Goal: Task Accomplishment & Management: Use online tool/utility

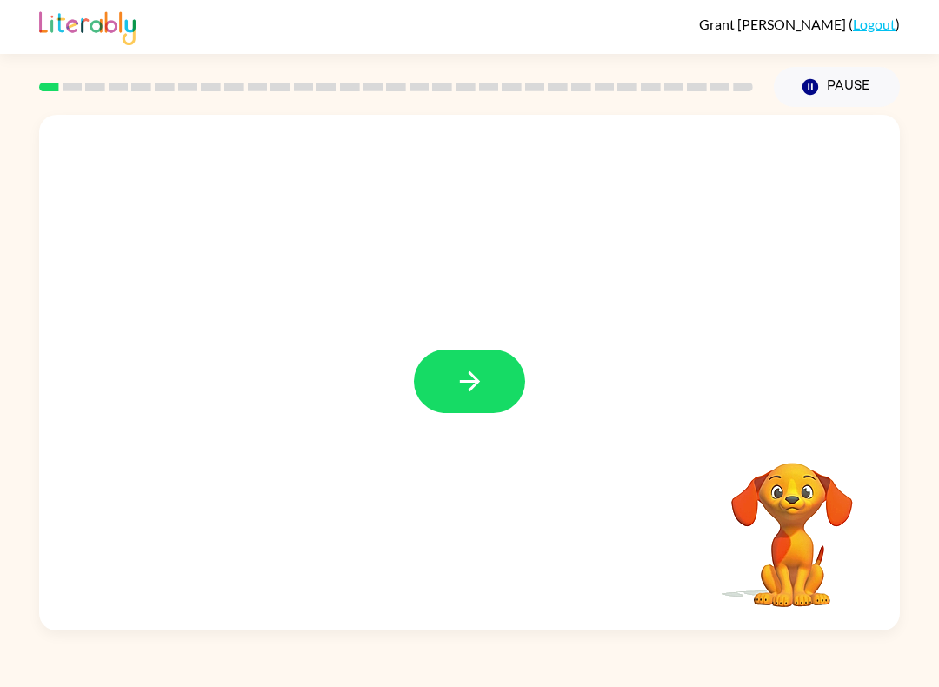
click at [482, 379] on icon "button" at bounding box center [470, 381] width 30 height 30
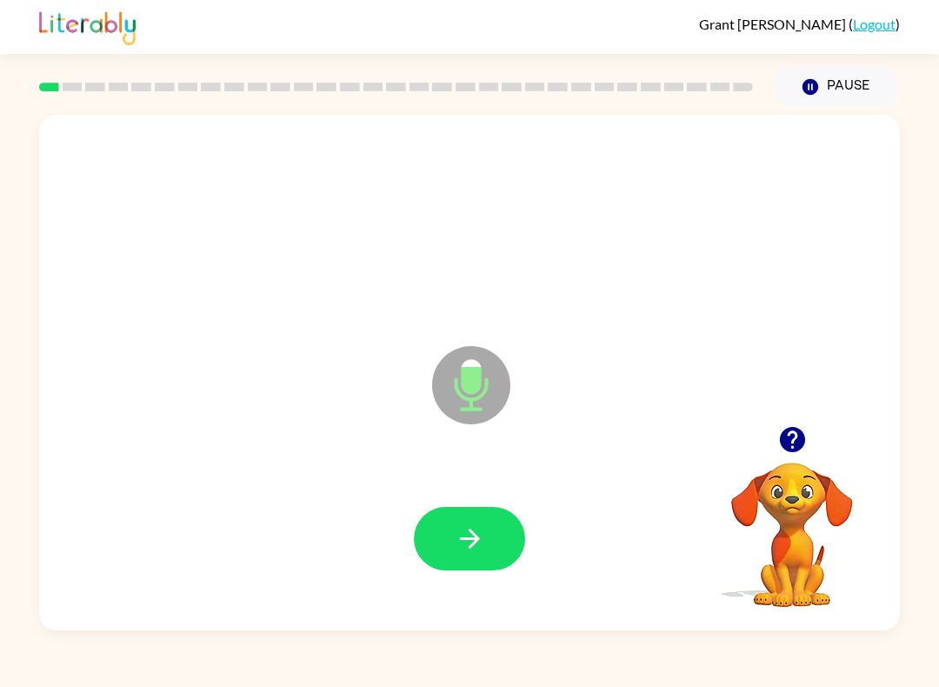
click at [464, 551] on icon "button" at bounding box center [470, 538] width 30 height 30
click at [498, 536] on button "button" at bounding box center [469, 538] width 111 height 63
click at [494, 553] on button "button" at bounding box center [469, 538] width 111 height 63
click at [493, 553] on div at bounding box center [470, 538] width 826 height 149
click at [483, 586] on div at bounding box center [470, 538] width 826 height 149
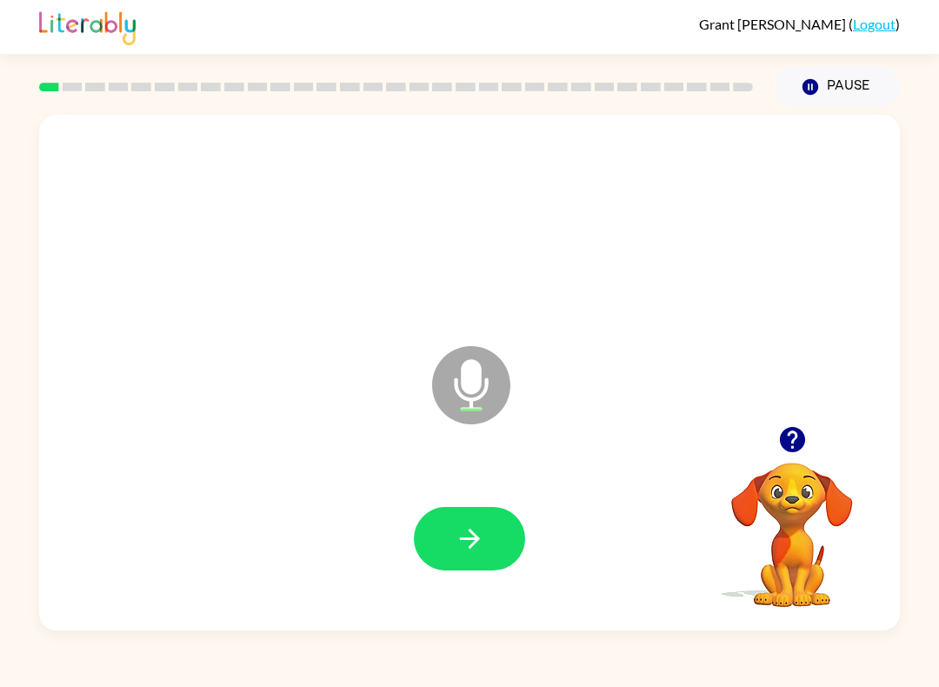
click at [482, 545] on icon "button" at bounding box center [470, 538] width 30 height 30
click at [477, 509] on button "button" at bounding box center [469, 538] width 111 height 63
click at [477, 560] on button "button" at bounding box center [469, 538] width 111 height 63
click at [499, 504] on div at bounding box center [470, 538] width 826 height 149
click at [507, 535] on button "button" at bounding box center [469, 538] width 111 height 63
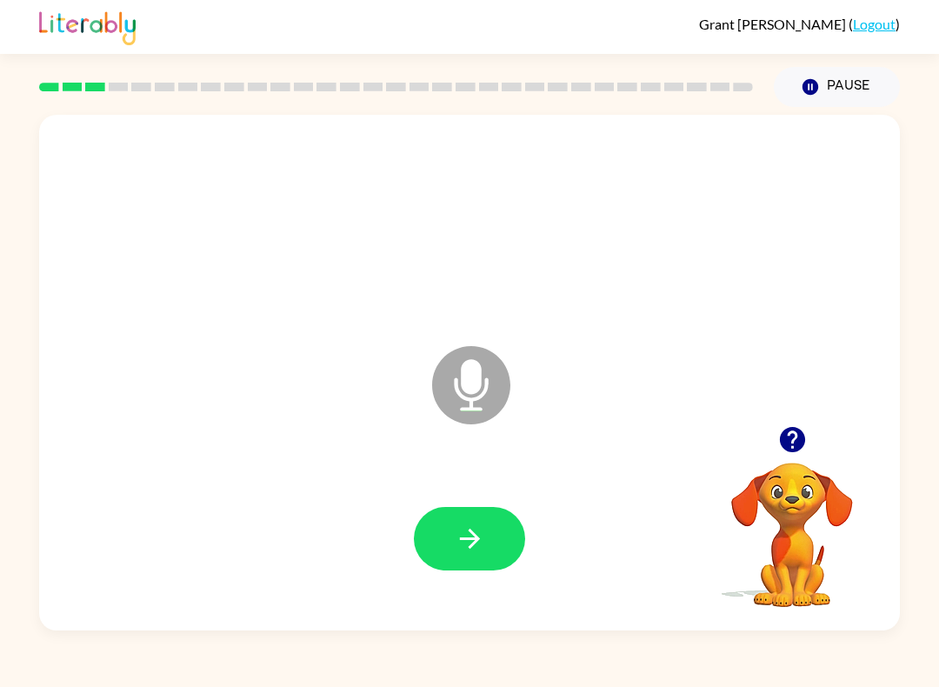
click at [475, 526] on icon "button" at bounding box center [470, 538] width 30 height 30
click at [487, 522] on button "button" at bounding box center [469, 538] width 111 height 63
click at [472, 539] on icon "button" at bounding box center [469, 539] width 20 height 20
click at [462, 547] on icon "button" at bounding box center [470, 538] width 30 height 30
click at [469, 533] on icon "button" at bounding box center [470, 538] width 30 height 30
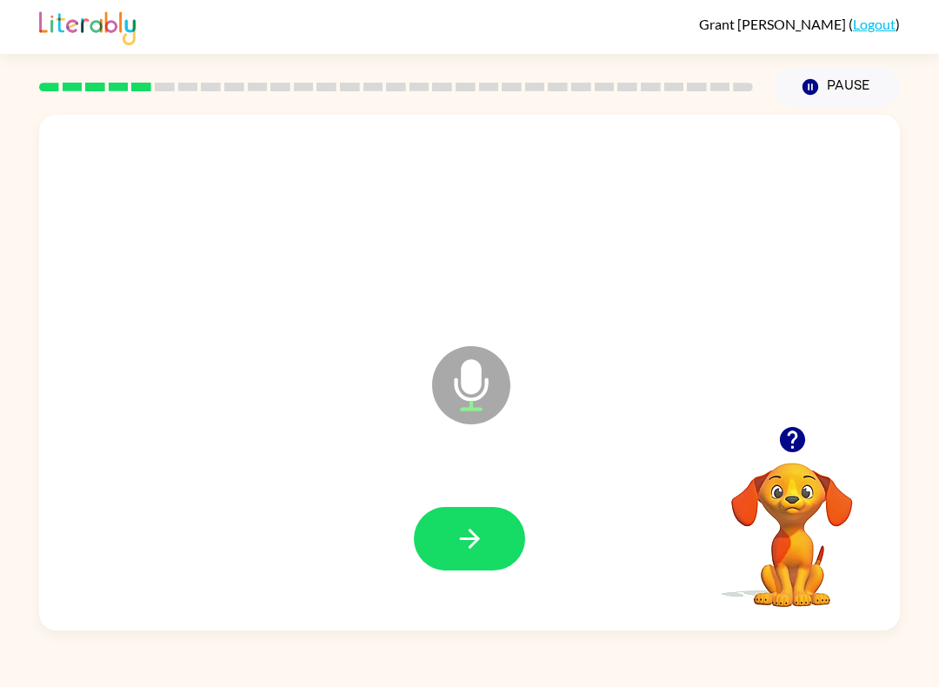
click at [489, 560] on button "button" at bounding box center [469, 538] width 111 height 63
click at [469, 514] on button "button" at bounding box center [469, 538] width 111 height 63
click at [510, 534] on button "button" at bounding box center [469, 538] width 111 height 63
click at [510, 550] on button "button" at bounding box center [469, 538] width 111 height 63
click at [502, 541] on button "button" at bounding box center [469, 538] width 111 height 63
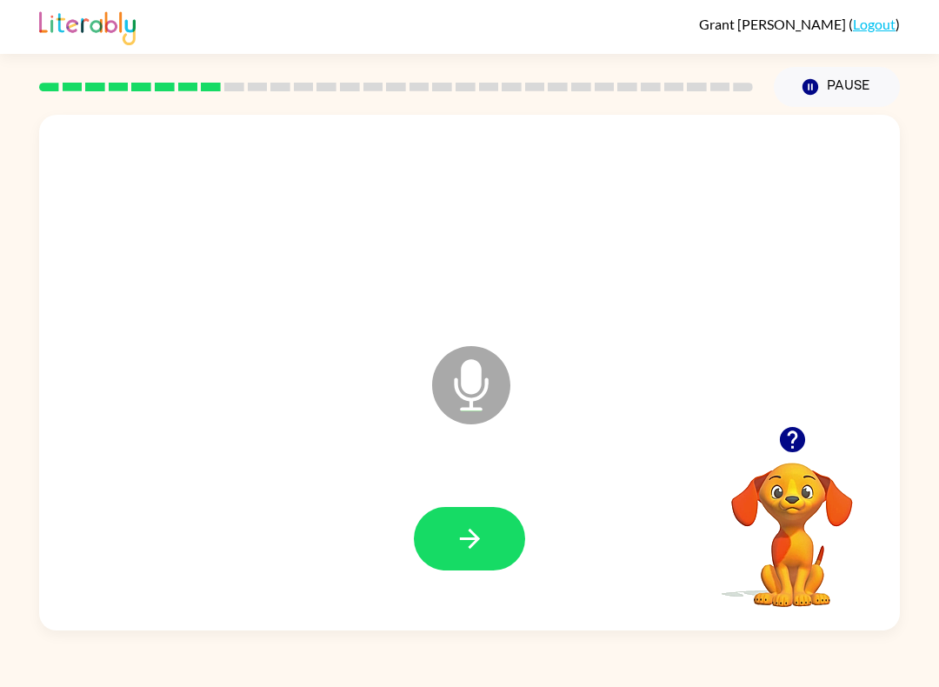
click at [501, 520] on button "button" at bounding box center [469, 538] width 111 height 63
click at [489, 511] on button "button" at bounding box center [469, 538] width 111 height 63
click at [472, 530] on icon "button" at bounding box center [470, 538] width 30 height 30
click at [482, 552] on icon "button" at bounding box center [470, 538] width 30 height 30
click at [477, 557] on button "button" at bounding box center [469, 538] width 111 height 63
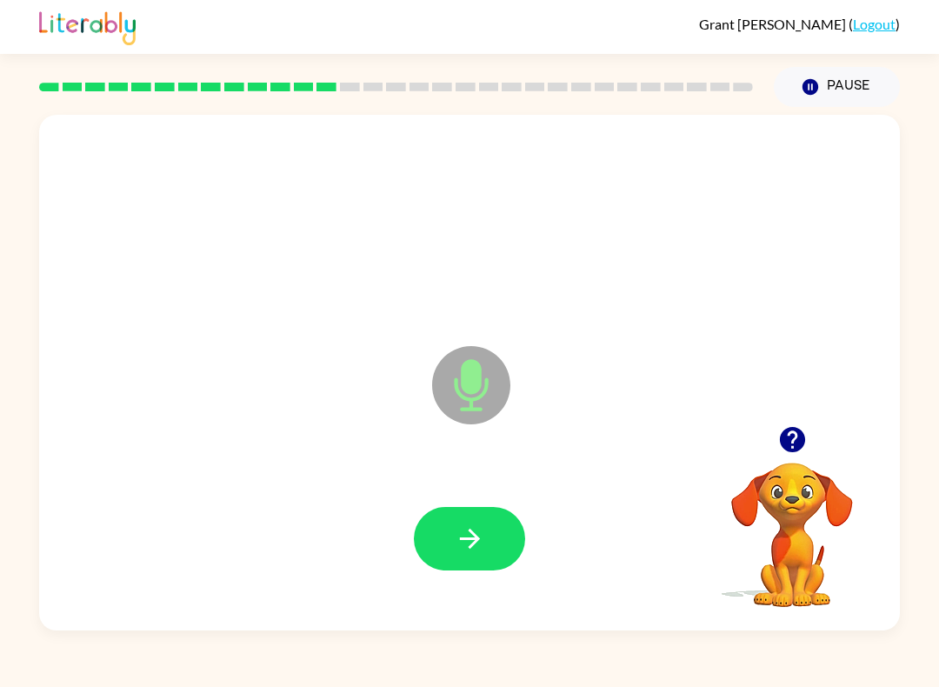
click at [462, 549] on icon "button" at bounding box center [470, 538] width 30 height 30
click at [473, 558] on button "button" at bounding box center [469, 538] width 111 height 63
click at [473, 534] on icon "button" at bounding box center [469, 539] width 20 height 20
click at [499, 558] on button "button" at bounding box center [469, 538] width 111 height 63
click at [479, 569] on button "button" at bounding box center [469, 538] width 111 height 63
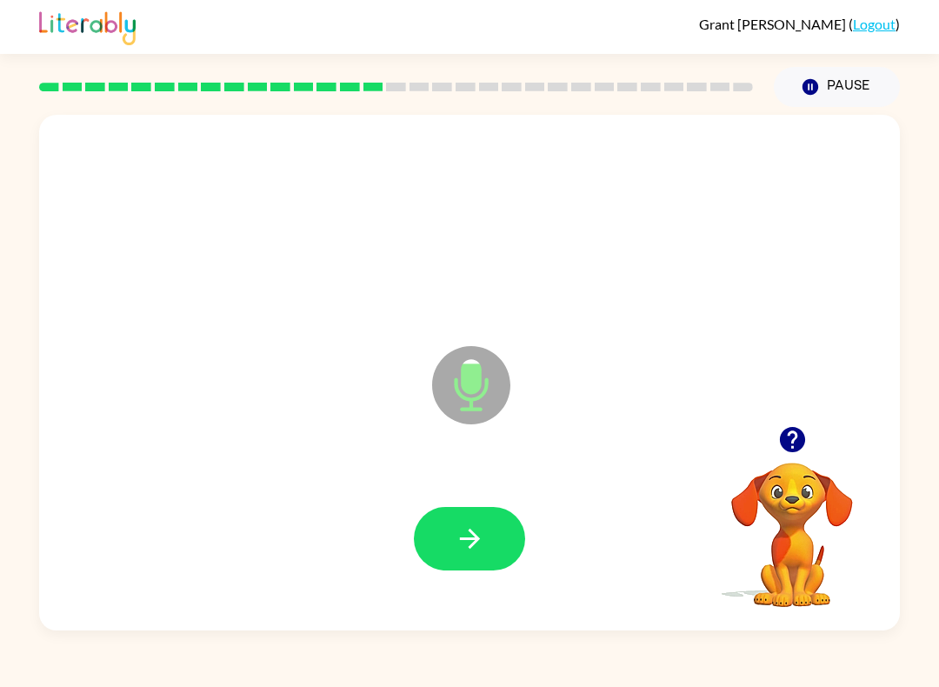
click at [472, 542] on icon "button" at bounding box center [470, 538] width 30 height 30
click at [478, 550] on icon "button" at bounding box center [470, 538] width 30 height 30
click at [455, 540] on icon "button" at bounding box center [470, 538] width 30 height 30
click at [485, 508] on button "button" at bounding box center [469, 538] width 111 height 63
click at [468, 534] on icon "button" at bounding box center [470, 538] width 30 height 30
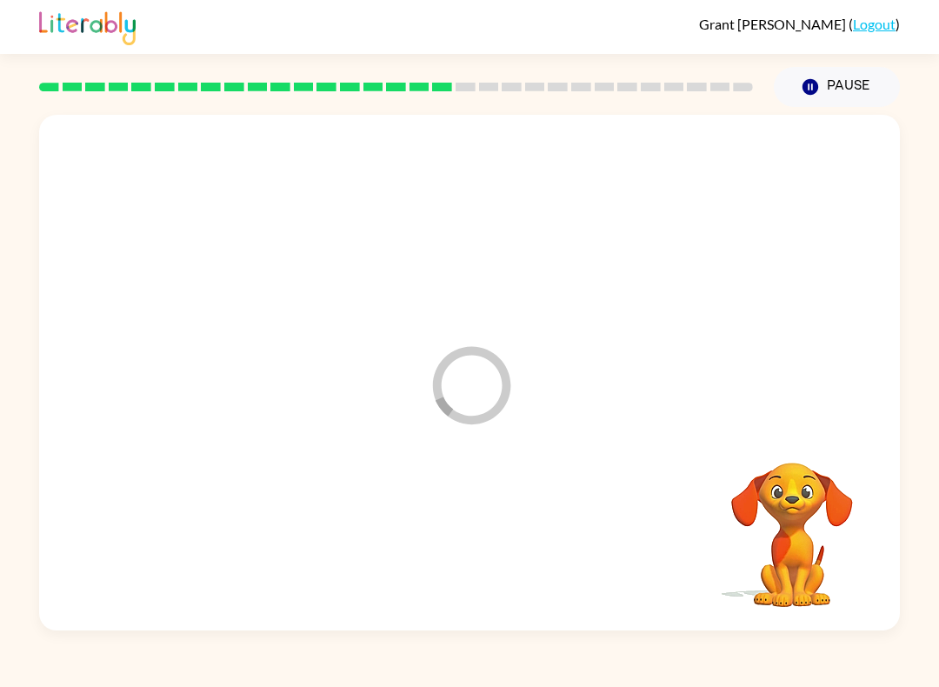
click at [474, 525] on div at bounding box center [470, 538] width 826 height 149
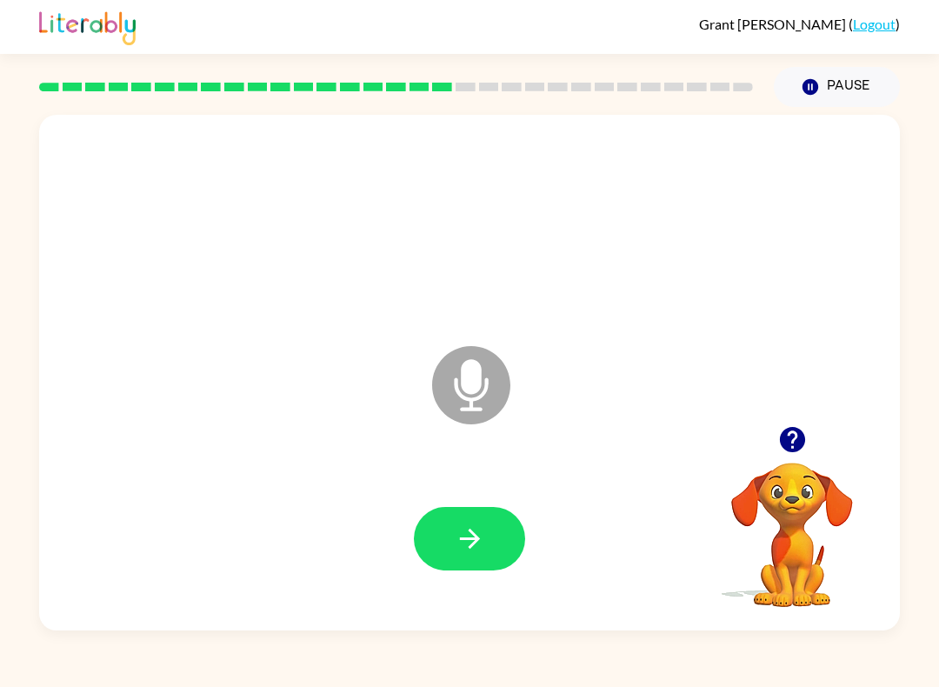
click at [505, 565] on button "button" at bounding box center [469, 538] width 111 height 63
click at [463, 510] on button "button" at bounding box center [469, 538] width 111 height 63
click at [503, 548] on button "button" at bounding box center [469, 538] width 111 height 63
click at [482, 559] on button "button" at bounding box center [469, 538] width 111 height 63
click at [491, 549] on button "button" at bounding box center [469, 538] width 111 height 63
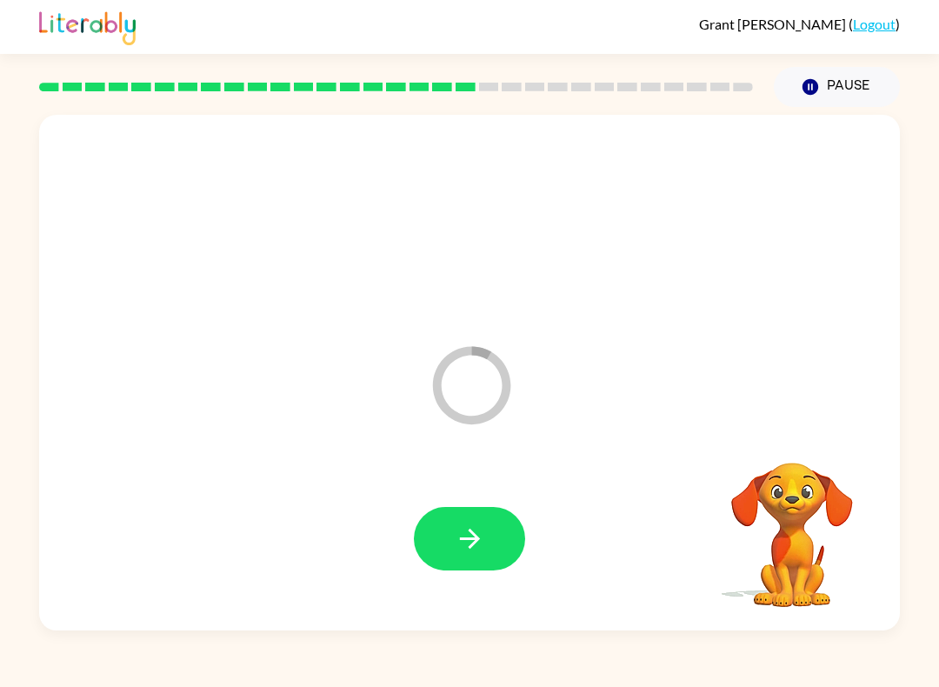
click at [476, 542] on icon "button" at bounding box center [469, 539] width 20 height 20
click at [499, 524] on button "button" at bounding box center [469, 538] width 111 height 63
click at [492, 529] on button "button" at bounding box center [469, 538] width 111 height 63
click at [480, 557] on button "button" at bounding box center [469, 538] width 111 height 63
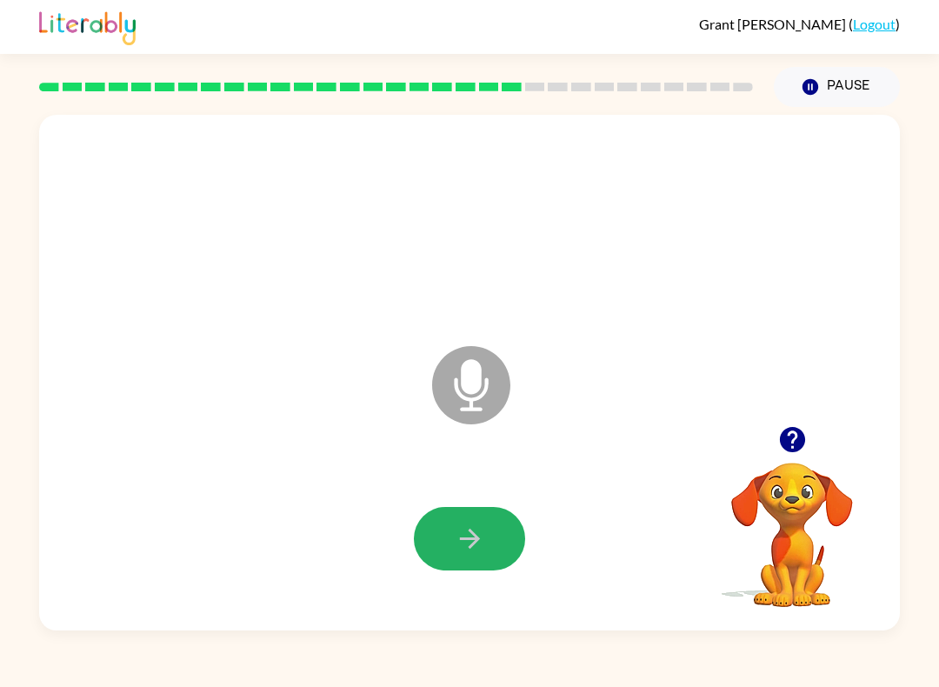
click at [461, 562] on button "button" at bounding box center [469, 538] width 111 height 63
click at [473, 561] on button "button" at bounding box center [469, 538] width 111 height 63
click at [438, 542] on button "button" at bounding box center [469, 538] width 111 height 63
click at [489, 552] on button "button" at bounding box center [469, 538] width 111 height 63
click at [501, 540] on button "button" at bounding box center [469, 538] width 111 height 63
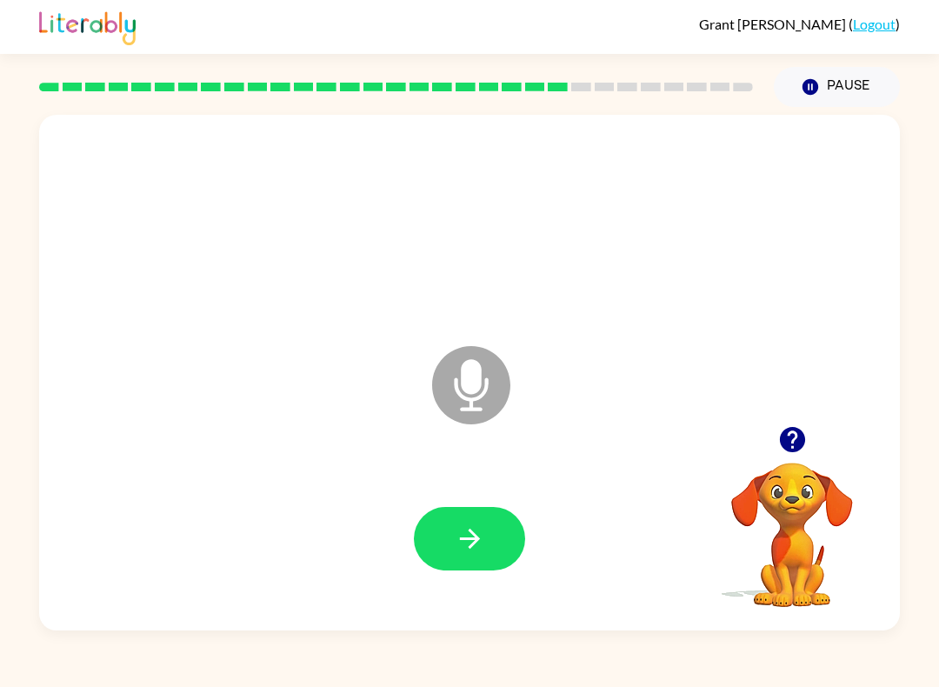
click at [522, 552] on button "button" at bounding box center [469, 538] width 111 height 63
click at [463, 509] on button "button" at bounding box center [469, 538] width 111 height 63
click at [456, 532] on icon "button" at bounding box center [470, 538] width 30 height 30
click at [544, 556] on div at bounding box center [470, 538] width 826 height 149
click at [479, 539] on icon "button" at bounding box center [469, 539] width 20 height 20
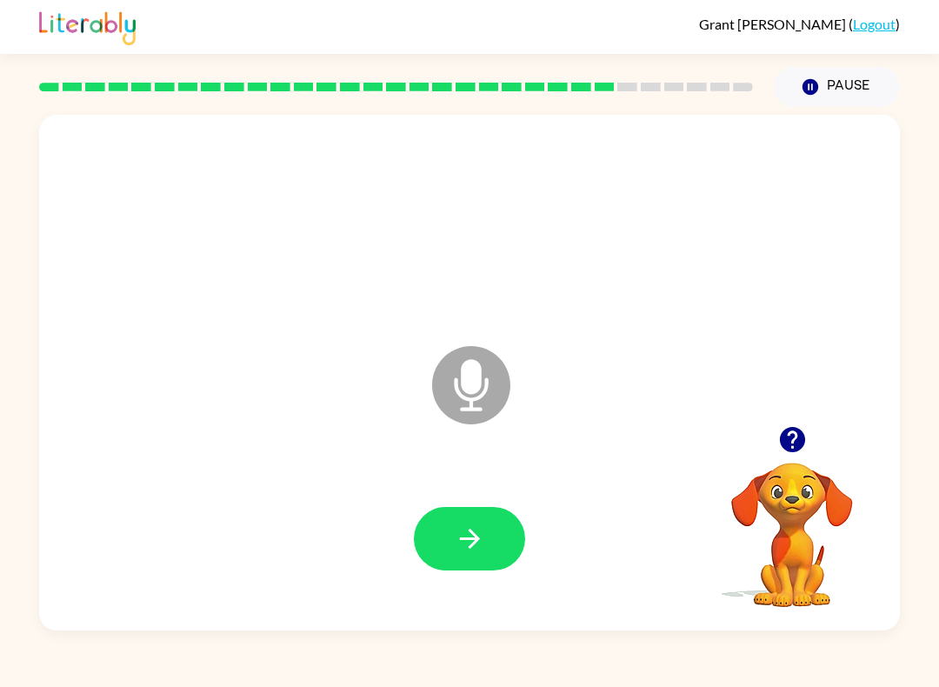
click at [455, 538] on icon "button" at bounding box center [470, 538] width 30 height 30
click at [496, 514] on button "button" at bounding box center [469, 538] width 111 height 63
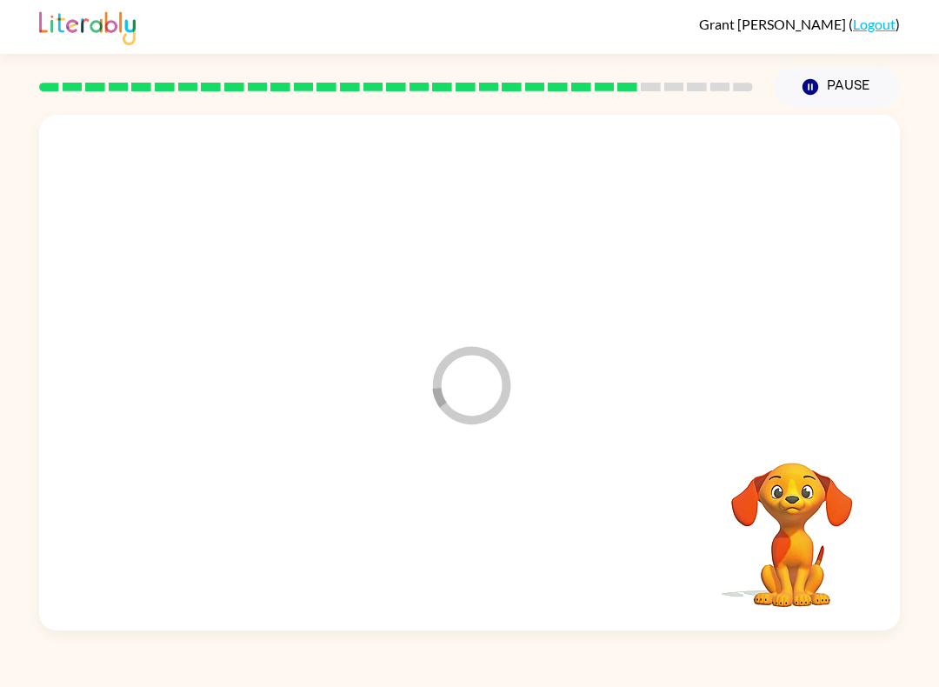
click at [449, 516] on div at bounding box center [470, 538] width 826 height 149
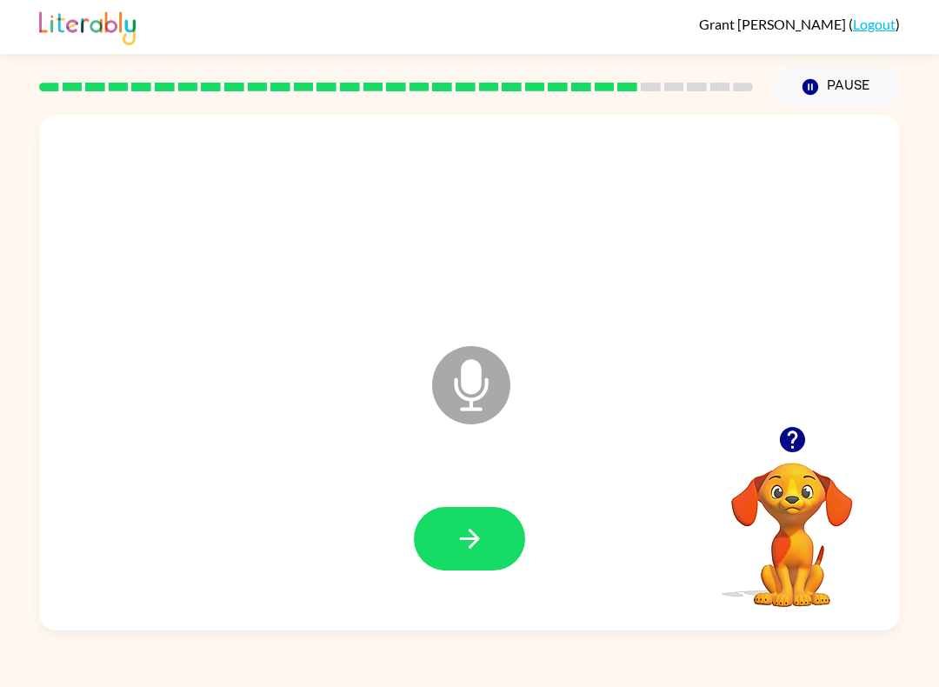
click at [517, 550] on button "button" at bounding box center [469, 538] width 111 height 63
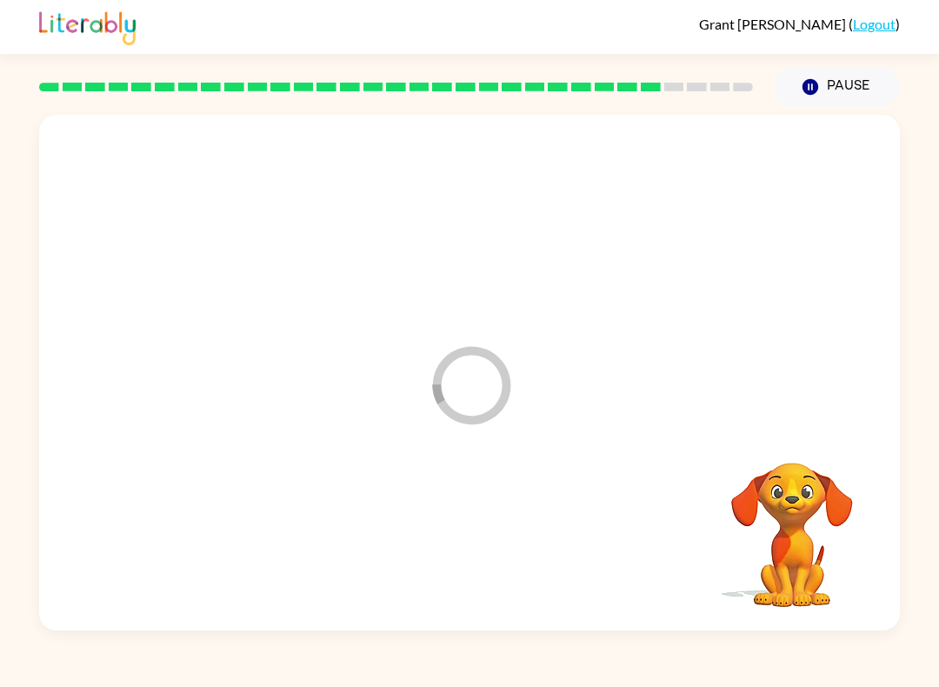
click at [480, 540] on div at bounding box center [470, 538] width 826 height 149
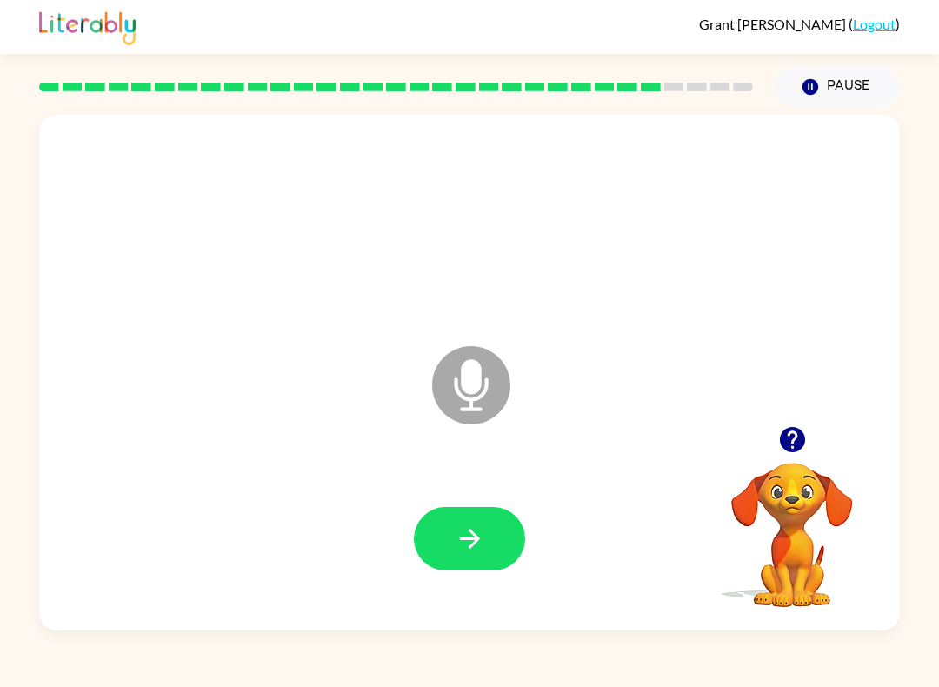
click at [476, 536] on icon "button" at bounding box center [470, 538] width 30 height 30
click at [463, 543] on icon "button" at bounding box center [470, 538] width 30 height 30
click at [456, 509] on button "button" at bounding box center [469, 538] width 111 height 63
click at [502, 594] on div at bounding box center [470, 538] width 826 height 149
click at [485, 518] on button "button" at bounding box center [469, 538] width 111 height 63
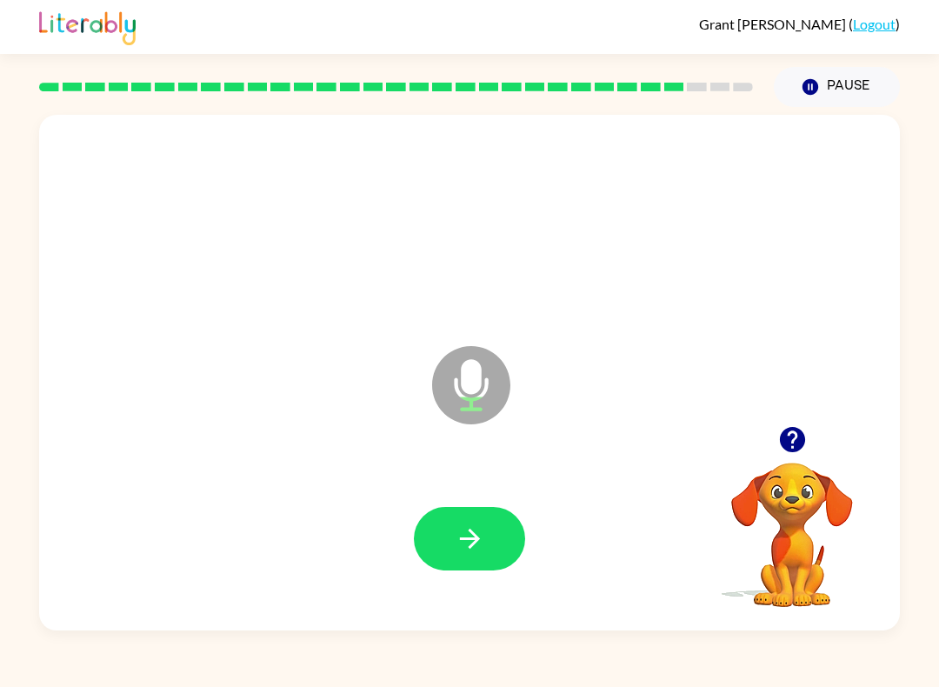
click at [473, 542] on icon "button" at bounding box center [470, 538] width 30 height 30
click at [495, 536] on button "button" at bounding box center [469, 538] width 111 height 63
click at [476, 535] on icon "button" at bounding box center [470, 538] width 30 height 30
click at [476, 562] on button "button" at bounding box center [469, 538] width 111 height 63
click at [485, 501] on div at bounding box center [470, 538] width 826 height 149
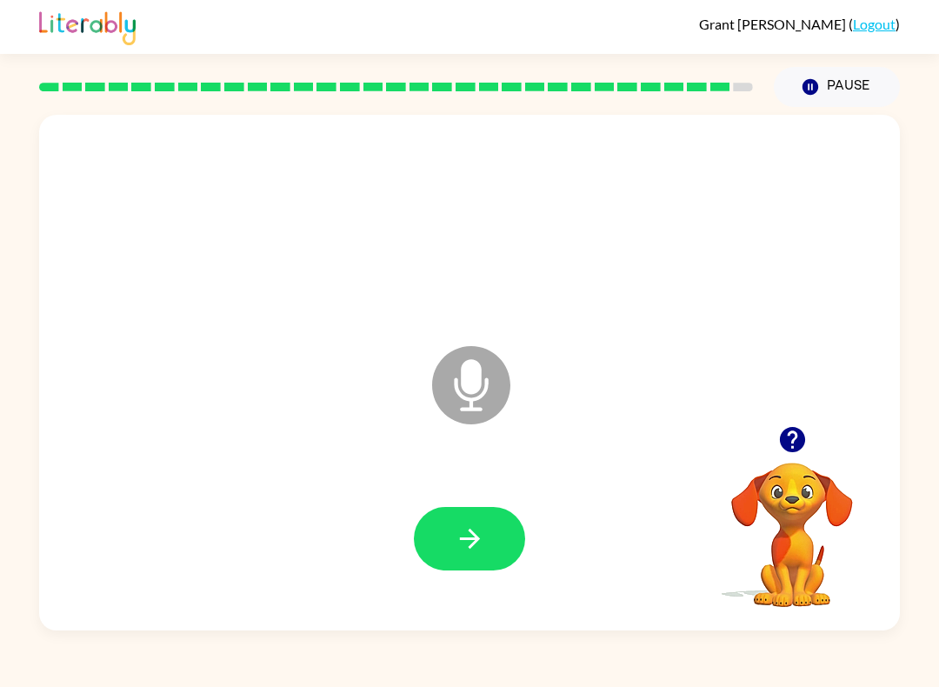
click at [442, 582] on div at bounding box center [470, 538] width 826 height 149
click at [430, 556] on button "button" at bounding box center [469, 538] width 111 height 63
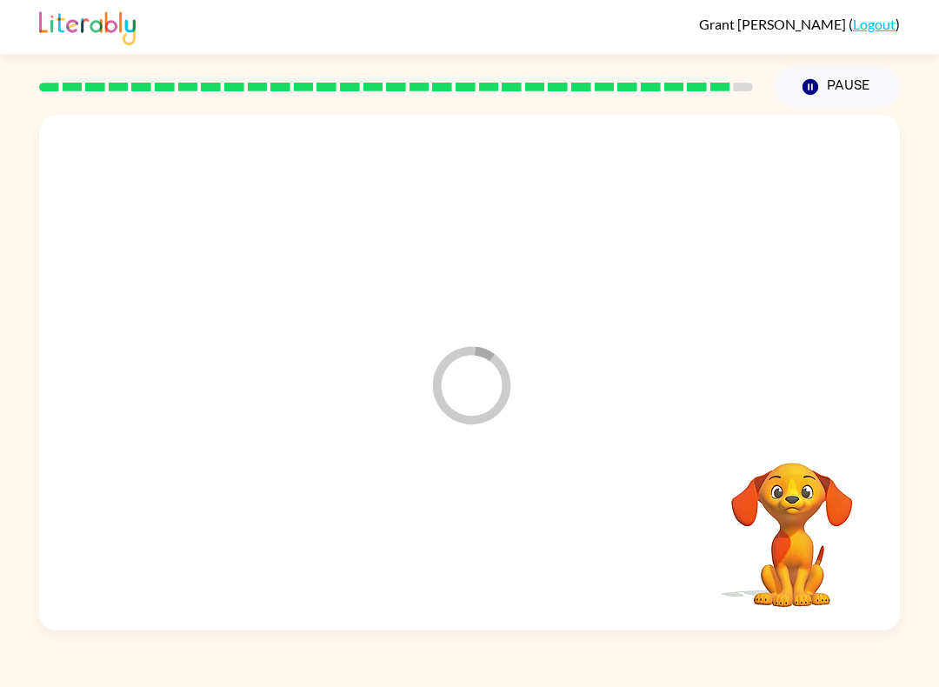
click at [429, 556] on div at bounding box center [470, 538] width 826 height 149
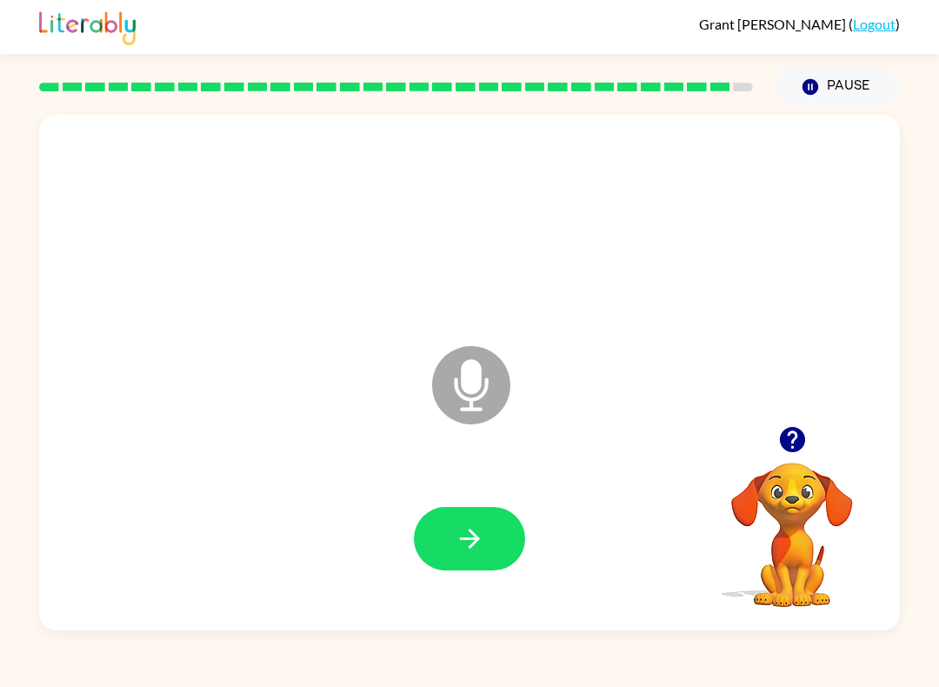
click at [471, 547] on icon "button" at bounding box center [469, 539] width 20 height 20
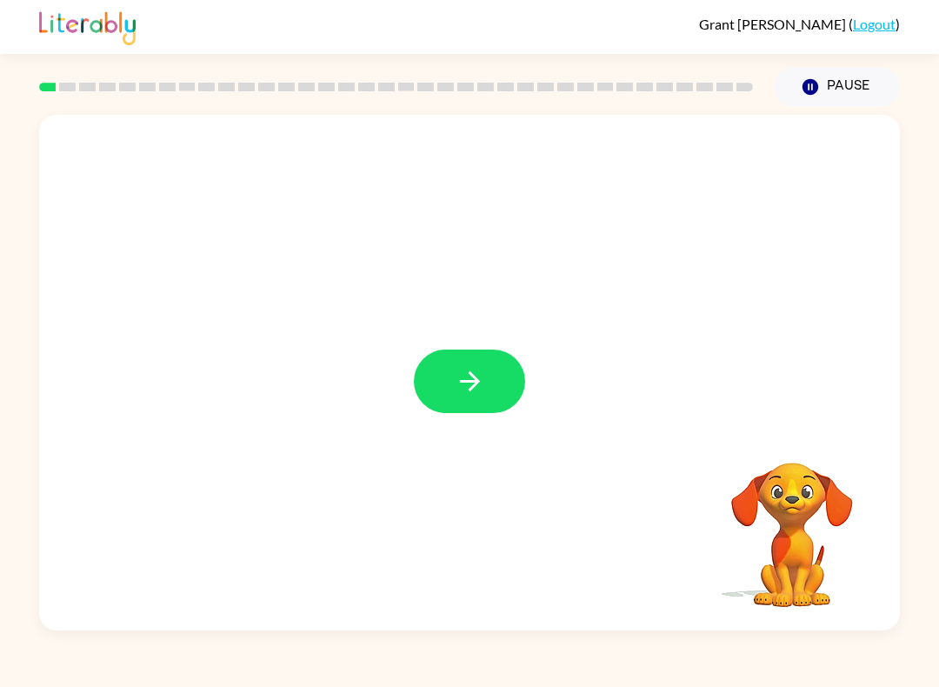
click at [478, 431] on div at bounding box center [469, 373] width 861 height 516
click at [491, 391] on button "button" at bounding box center [469, 380] width 111 height 63
click at [483, 395] on div at bounding box center [469, 373] width 861 height 516
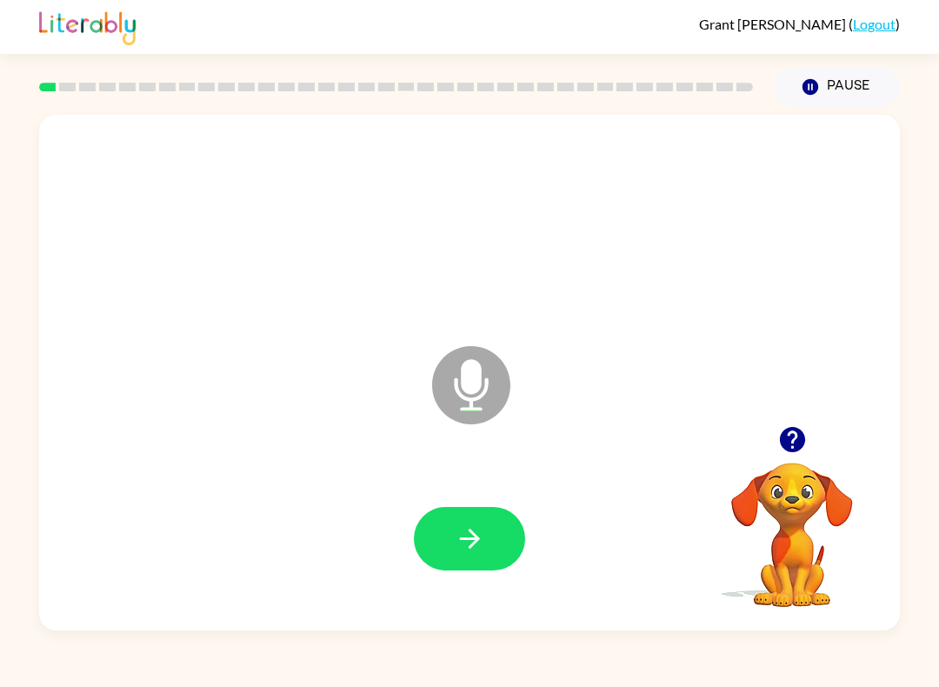
click at [498, 526] on button "button" at bounding box center [469, 538] width 111 height 63
click at [489, 495] on div at bounding box center [470, 538] width 826 height 149
click at [460, 521] on button "button" at bounding box center [469, 538] width 111 height 63
click at [473, 541] on icon "button" at bounding box center [470, 538] width 30 height 30
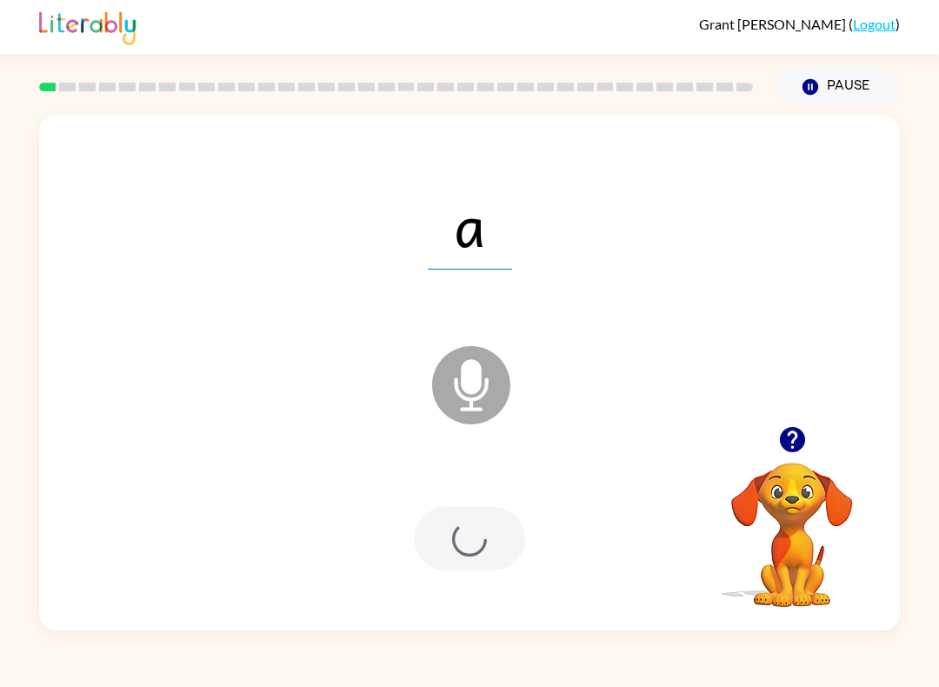
click at [472, 541] on div at bounding box center [469, 538] width 111 height 63
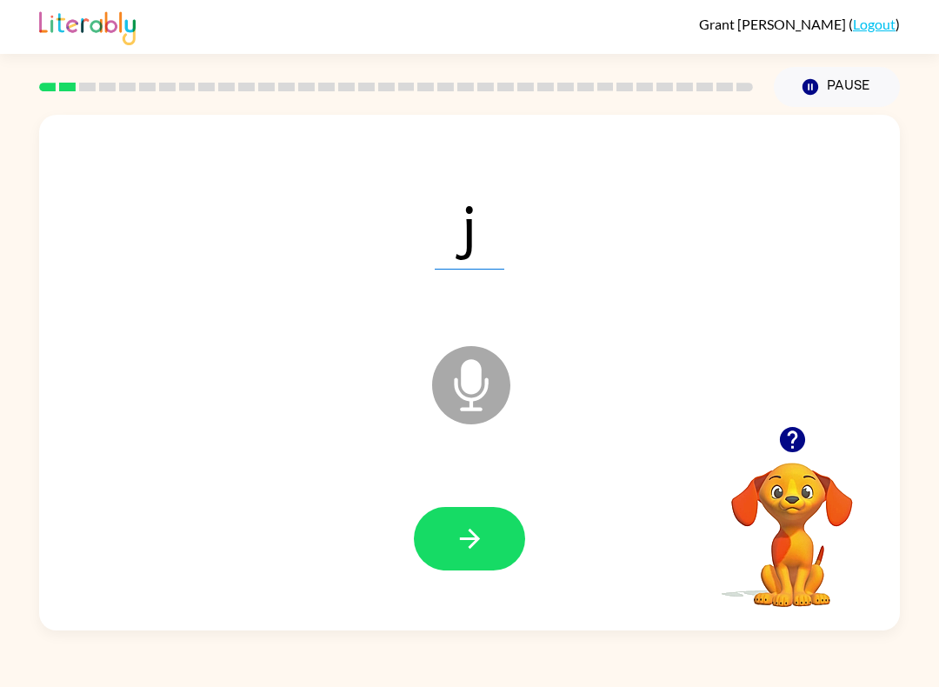
click at [500, 511] on button "button" at bounding box center [469, 538] width 111 height 63
click at [476, 549] on icon "button" at bounding box center [470, 538] width 30 height 30
click at [467, 546] on icon "button" at bounding box center [470, 538] width 30 height 30
click at [462, 549] on icon "button" at bounding box center [470, 538] width 30 height 30
click at [456, 562] on button "button" at bounding box center [469, 538] width 111 height 63
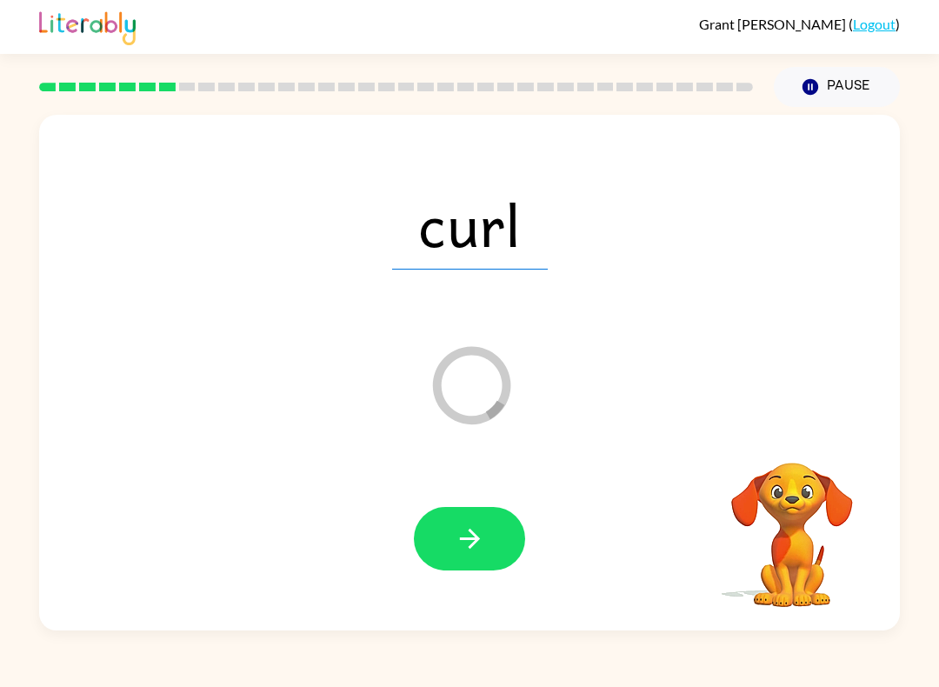
click at [458, 533] on icon "button" at bounding box center [470, 538] width 30 height 30
click at [457, 532] on div at bounding box center [469, 538] width 111 height 63
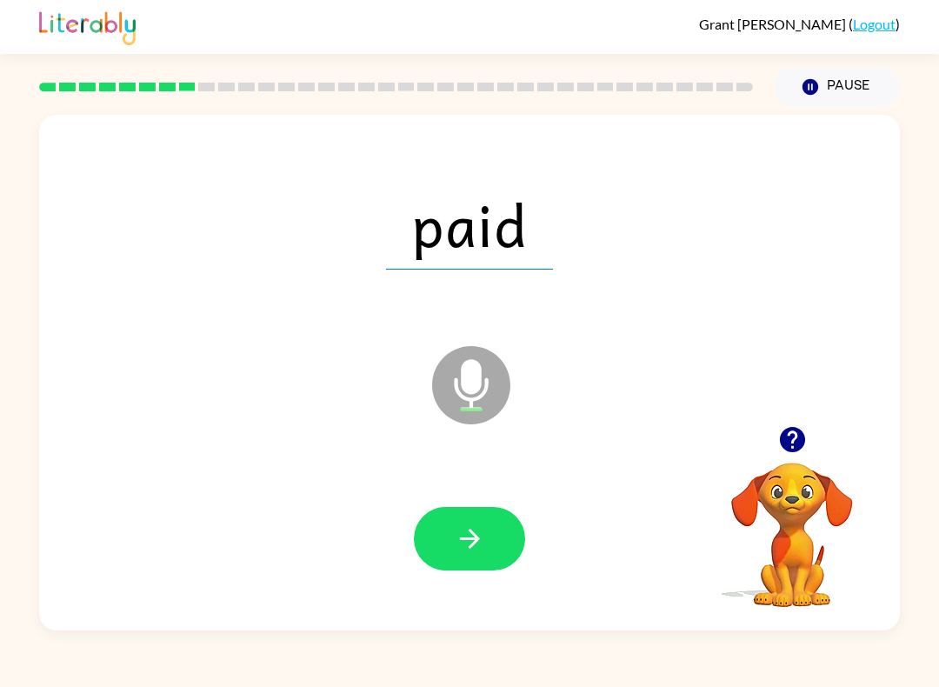
click at [513, 532] on button "button" at bounding box center [469, 538] width 111 height 63
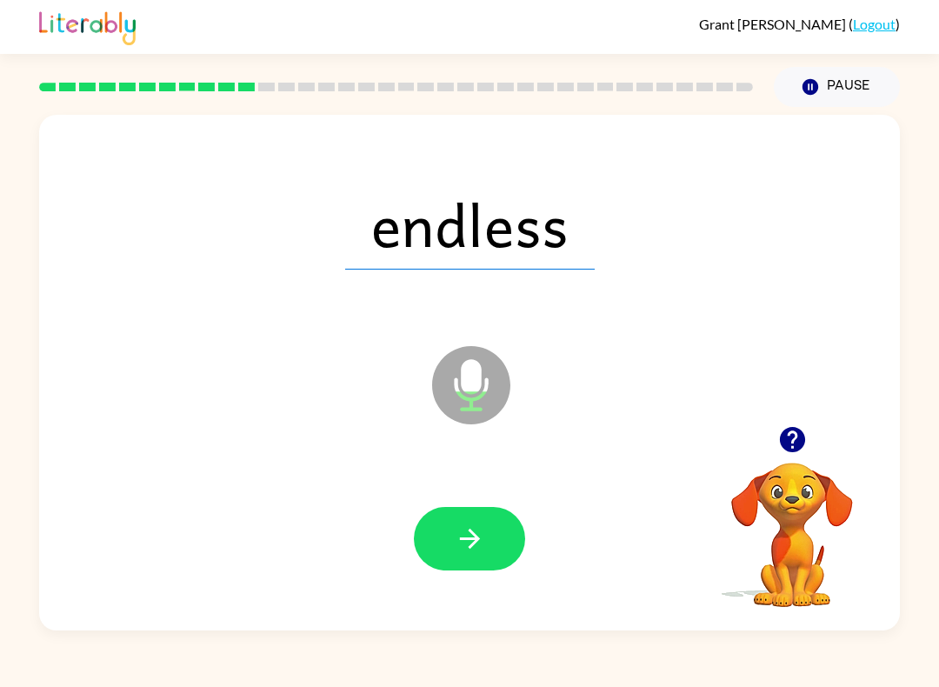
click at [471, 532] on icon "button" at bounding box center [469, 539] width 20 height 20
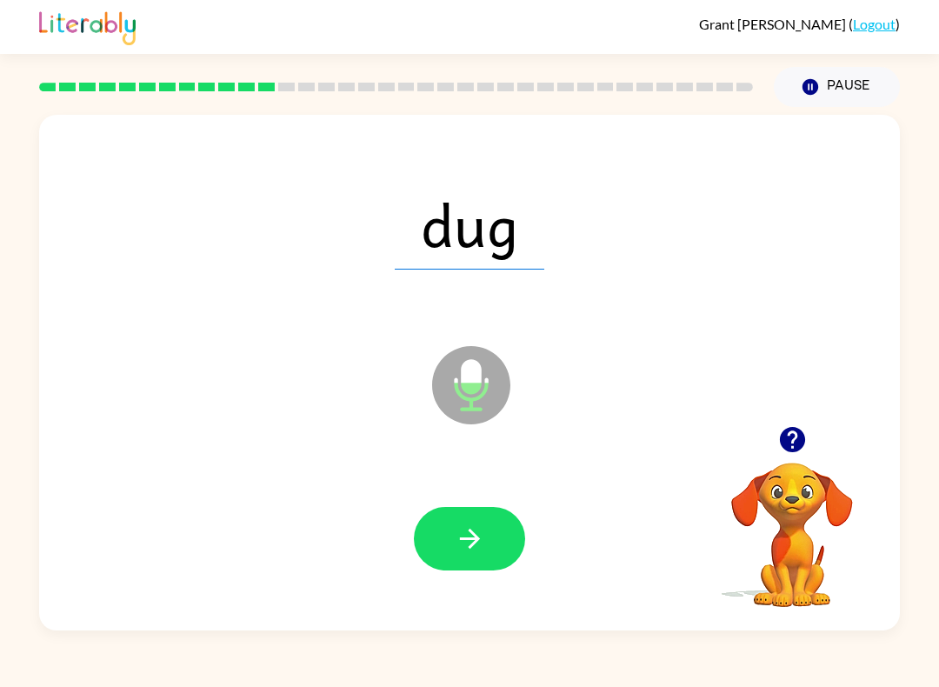
click at [509, 529] on button "button" at bounding box center [469, 538] width 111 height 63
click at [476, 526] on icon "button" at bounding box center [470, 538] width 30 height 30
click at [478, 539] on icon "button" at bounding box center [469, 539] width 20 height 20
click at [472, 509] on button "button" at bounding box center [469, 538] width 111 height 63
click at [468, 549] on icon "button" at bounding box center [470, 538] width 30 height 30
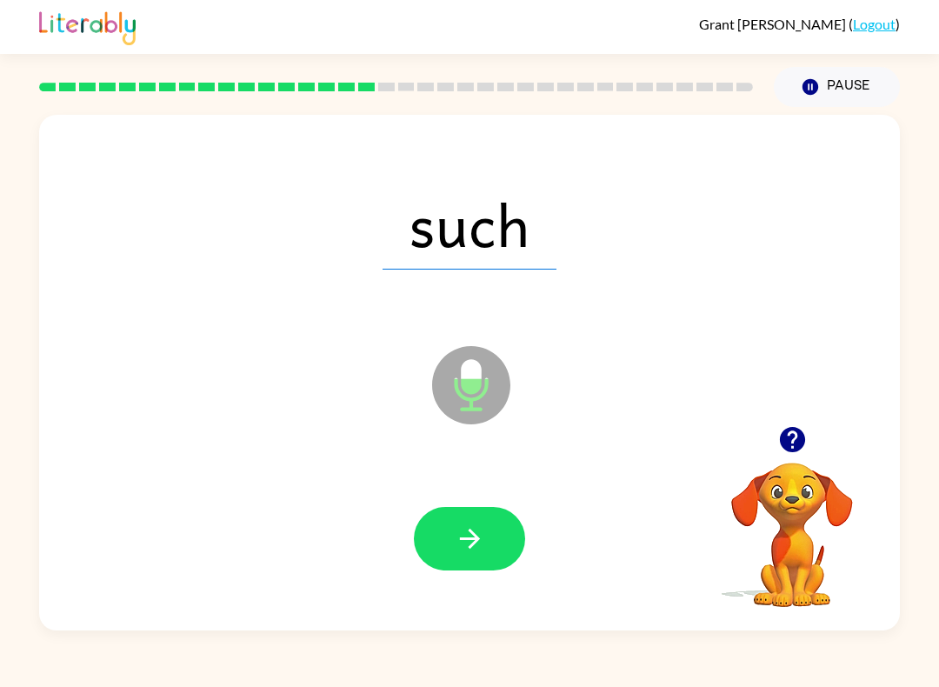
click at [462, 559] on button "button" at bounding box center [469, 538] width 111 height 63
click at [457, 545] on icon "button" at bounding box center [470, 538] width 30 height 30
click at [471, 536] on icon "button" at bounding box center [470, 538] width 30 height 30
click at [472, 559] on button "button" at bounding box center [469, 538] width 111 height 63
click at [473, 511] on button "button" at bounding box center [469, 538] width 111 height 63
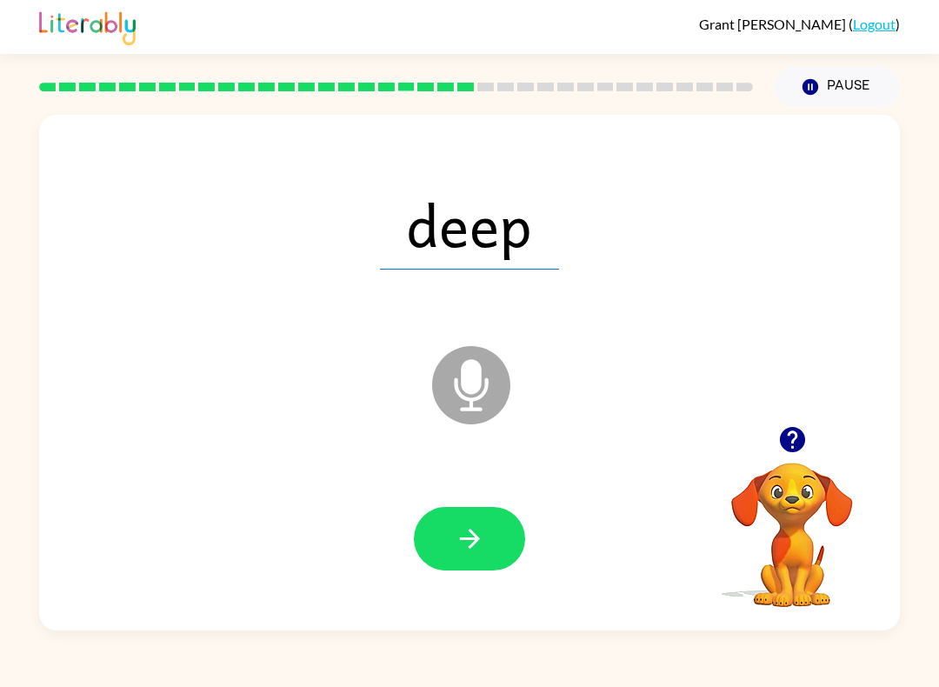
click at [482, 556] on button "button" at bounding box center [469, 538] width 111 height 63
click at [482, 555] on div at bounding box center [469, 538] width 111 height 63
click at [816, 86] on icon "button" at bounding box center [810, 87] width 16 height 16
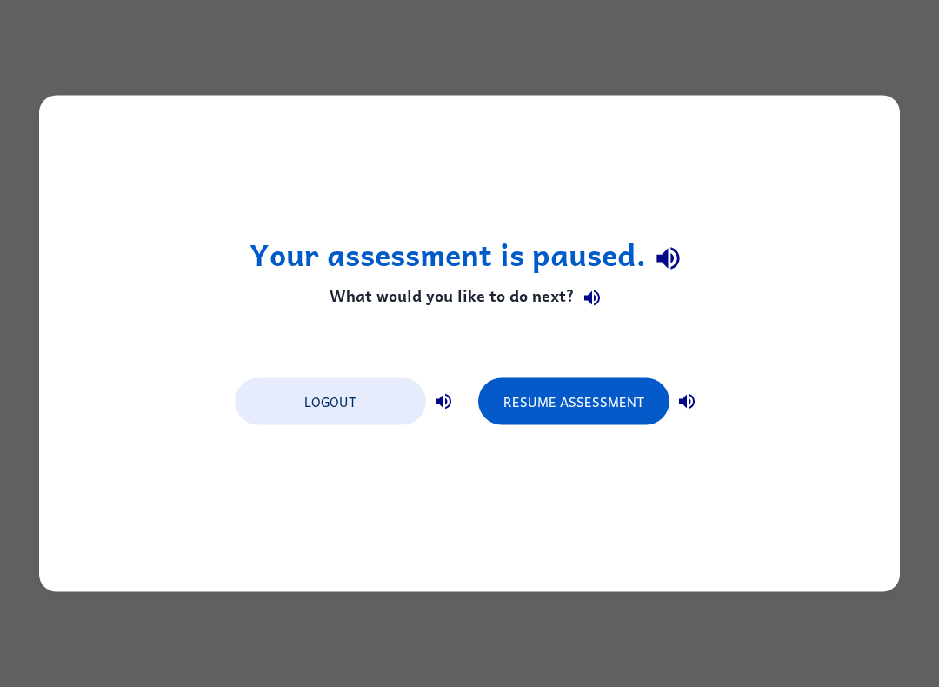
click at [571, 407] on button "Resume Assessment" at bounding box center [573, 401] width 191 height 47
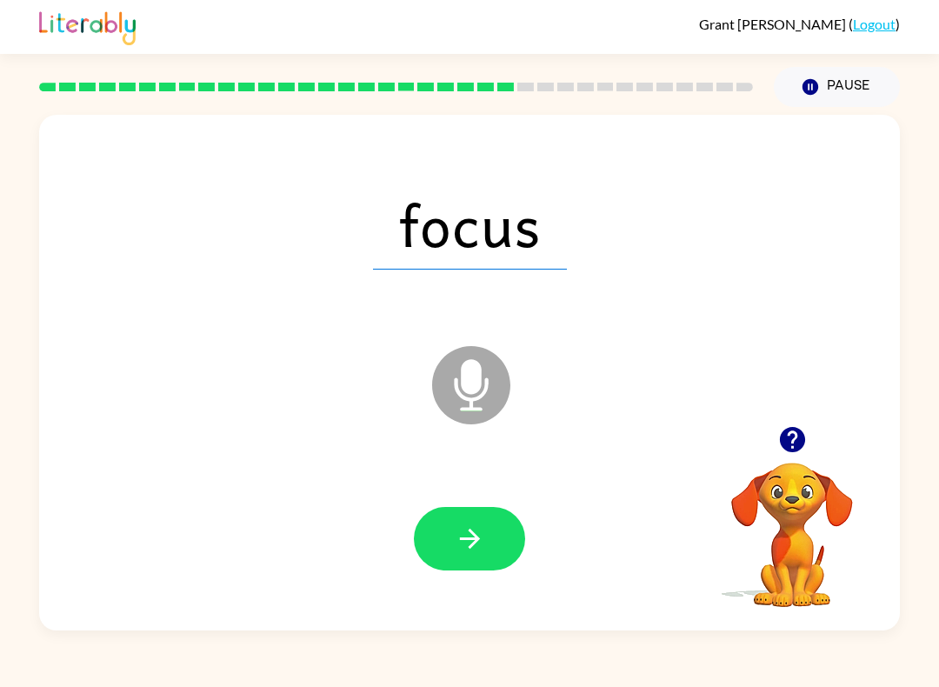
click at [490, 541] on button "button" at bounding box center [469, 538] width 111 height 63
click at [476, 542] on icon "button" at bounding box center [469, 539] width 20 height 20
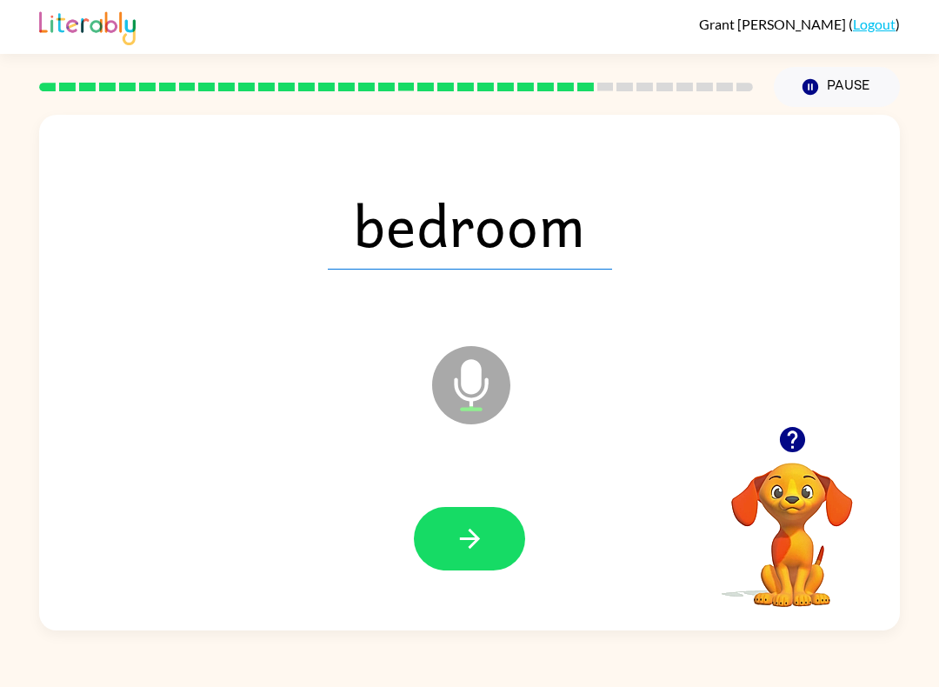
click at [471, 520] on button "button" at bounding box center [469, 538] width 111 height 63
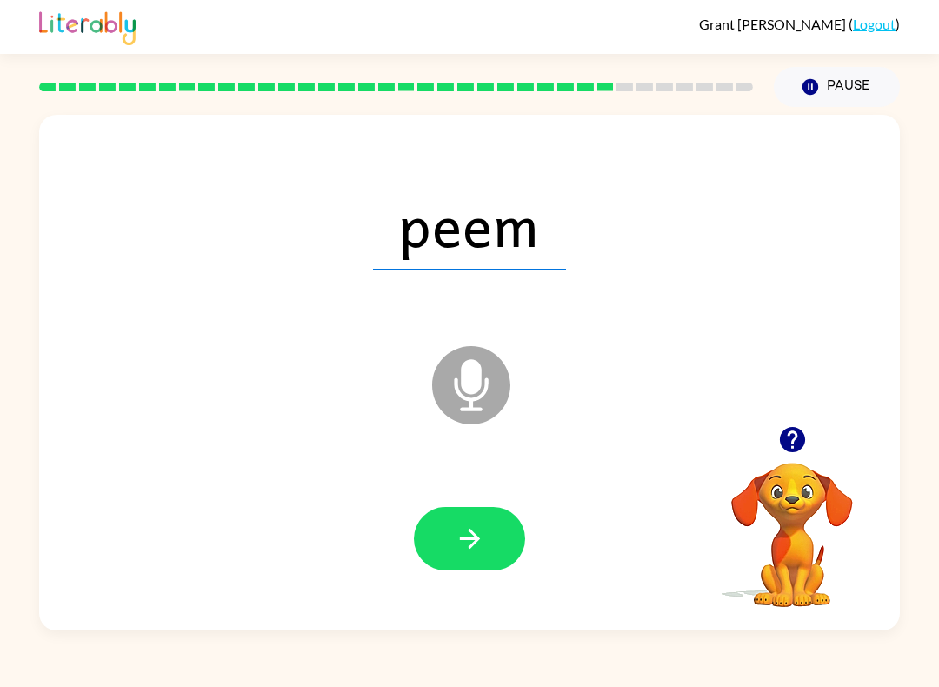
click at [471, 540] on icon "button" at bounding box center [469, 539] width 20 height 20
click at [467, 549] on icon "button" at bounding box center [470, 538] width 30 height 30
click at [504, 544] on button "button" at bounding box center [469, 538] width 111 height 63
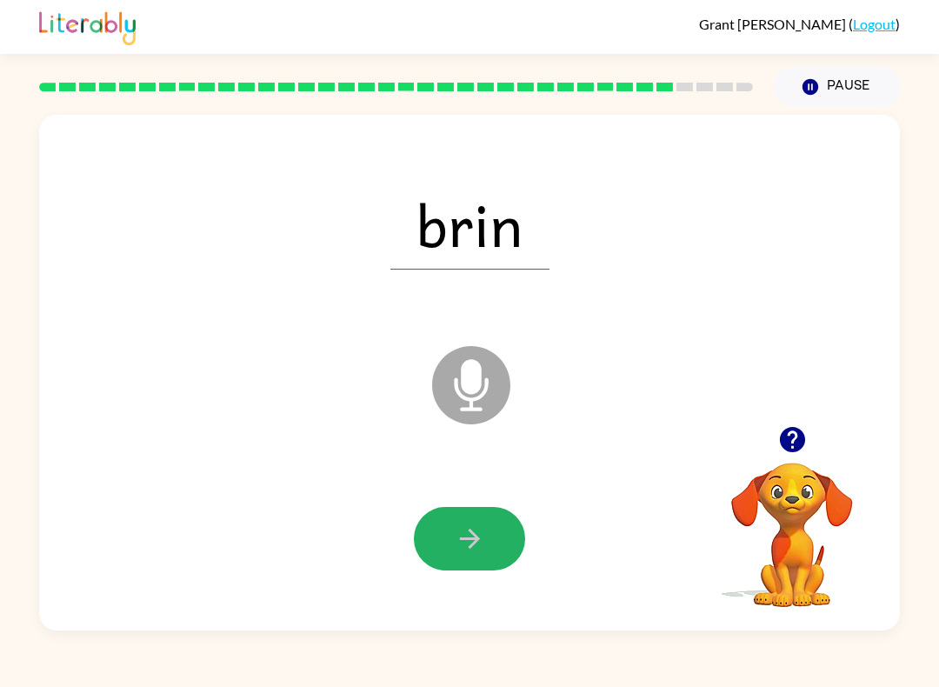
click at [433, 546] on button "button" at bounding box center [469, 538] width 111 height 63
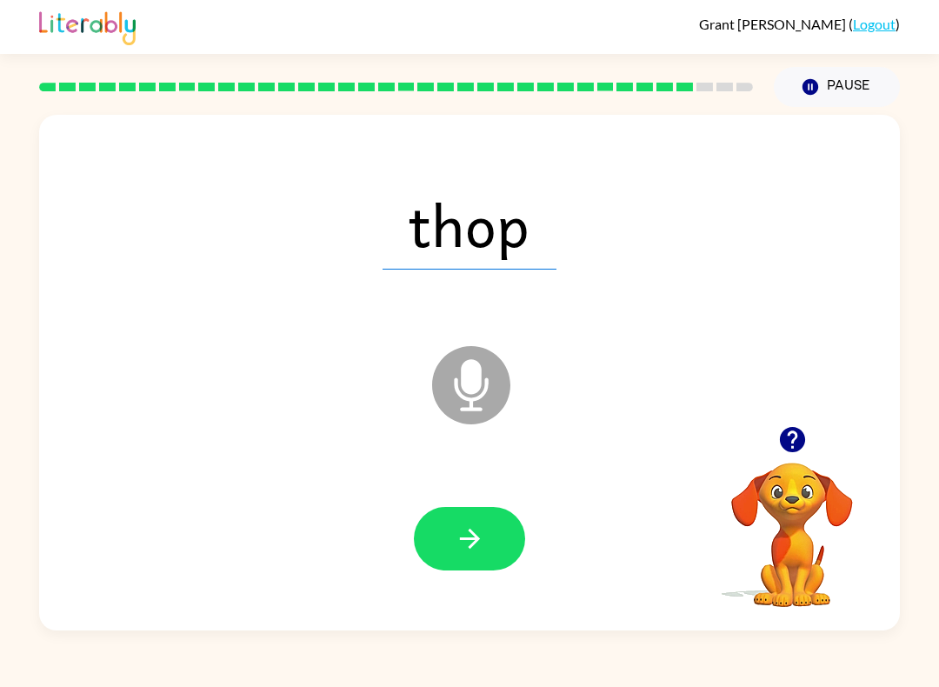
click at [473, 522] on button "button" at bounding box center [469, 538] width 111 height 63
click at [458, 562] on div at bounding box center [469, 538] width 111 height 63
click at [478, 536] on icon "button" at bounding box center [470, 538] width 30 height 30
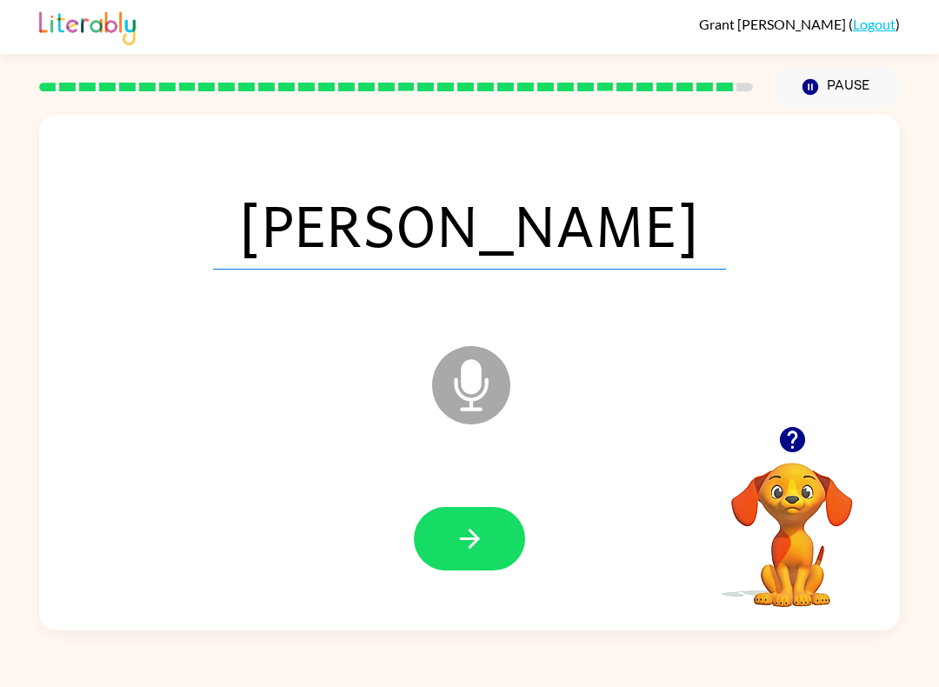
click at [456, 543] on icon "button" at bounding box center [470, 538] width 30 height 30
